Goal: Check status: Check status

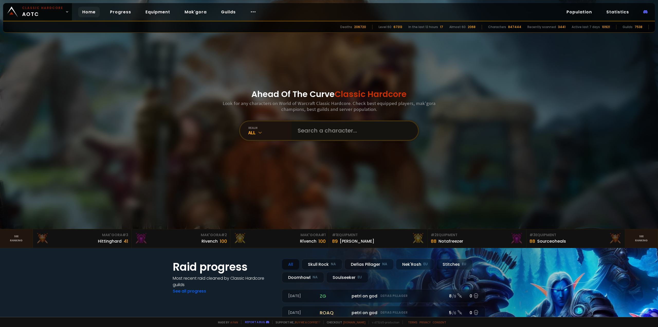
click at [336, 126] on input "text" at bounding box center [353, 130] width 117 height 19
type input "disgracebert"
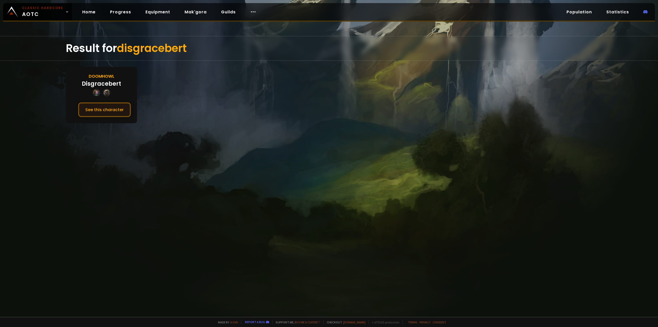
click at [111, 109] on button "See this character" at bounding box center [104, 109] width 53 height 15
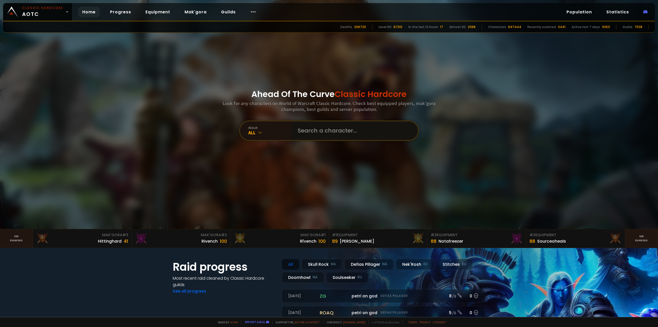
click at [314, 132] on input "text" at bounding box center [353, 130] width 117 height 19
type input "thylan"
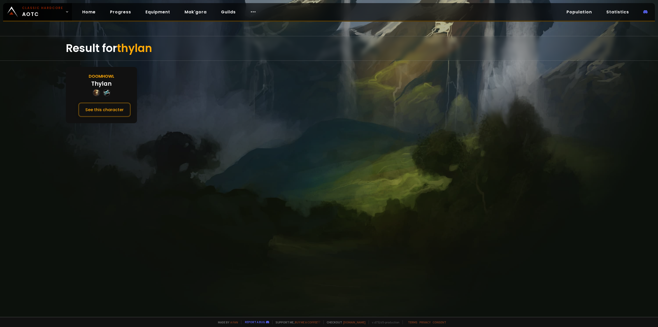
drag, startPoint x: 114, startPoint y: 111, endPoint x: 137, endPoint y: 114, distance: 22.8
click at [114, 111] on button "See this character" at bounding box center [104, 109] width 53 height 15
